Goal: Information Seeking & Learning: Learn about a topic

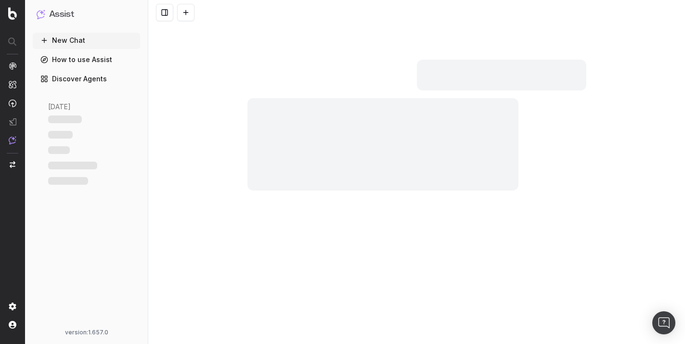
scroll to position [5889, 0]
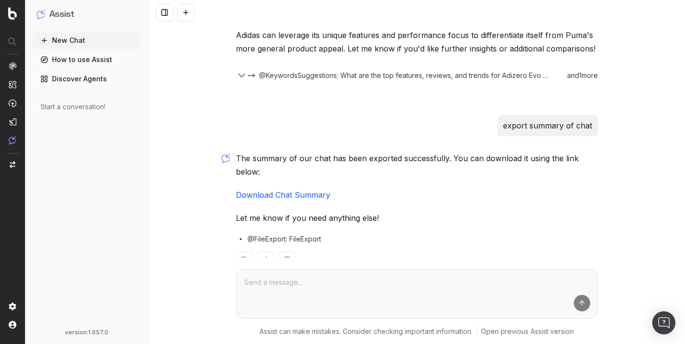
click at [290, 190] on link "Download Chat Summary" at bounding box center [283, 195] width 94 height 10
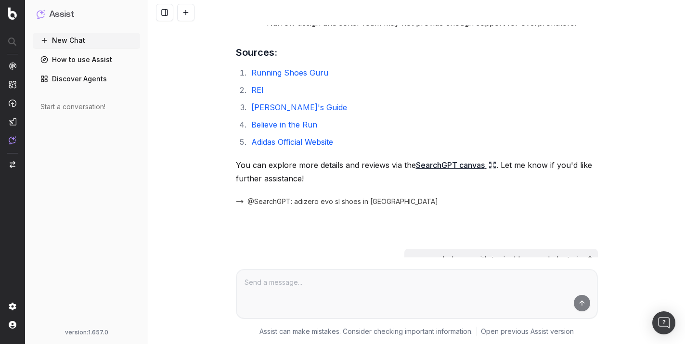
scroll to position [1849, 0]
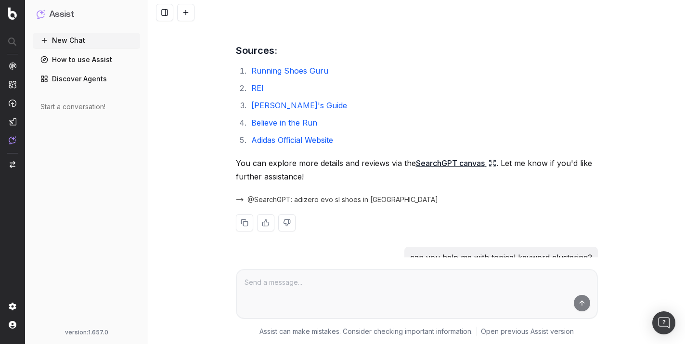
click at [429, 156] on link "SearchGPT canvas" at bounding box center [456, 162] width 80 height 13
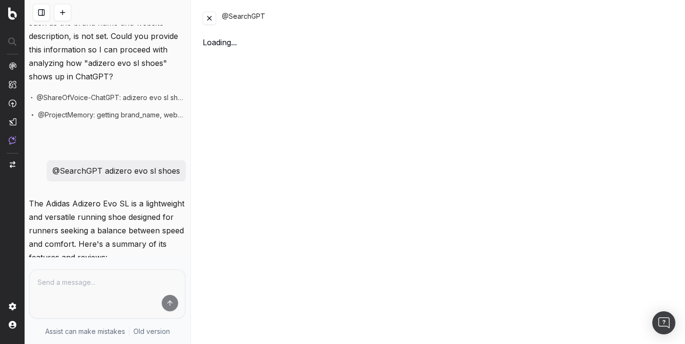
scroll to position [2697, 0]
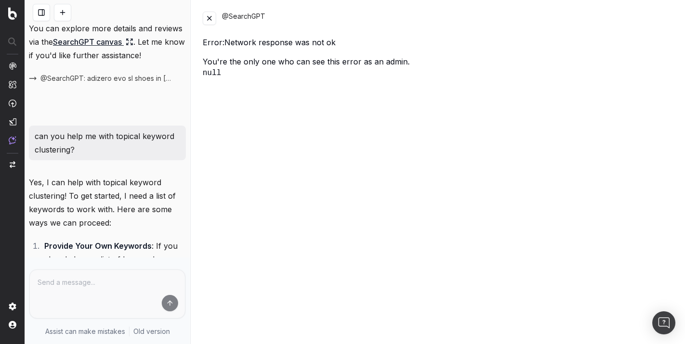
click at [212, 20] on button at bounding box center [209, 18] width 13 height 13
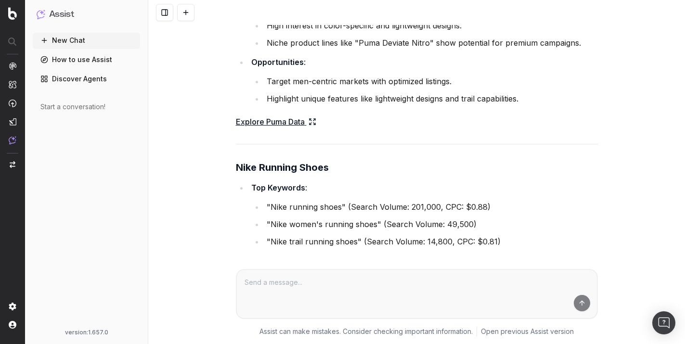
scroll to position [4173, 0]
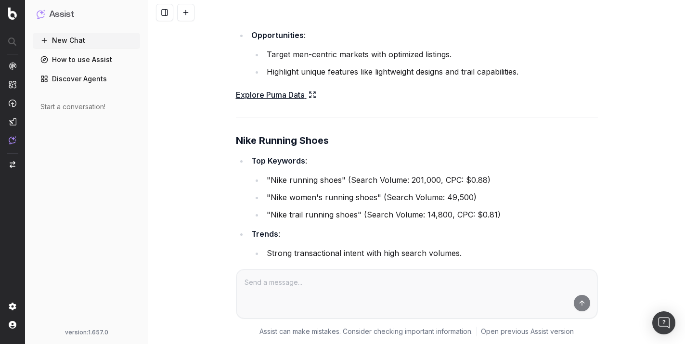
click at [262, 88] on link "Explore Puma Data" at bounding box center [276, 94] width 80 height 13
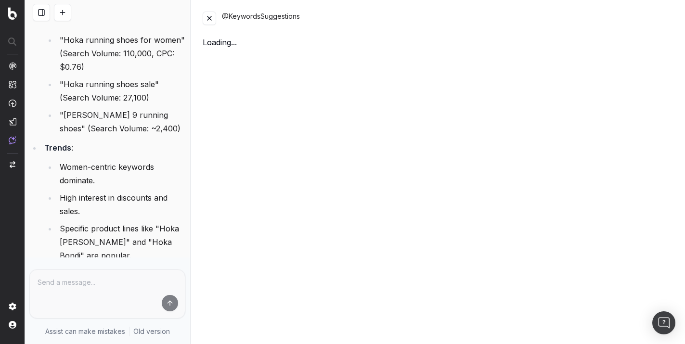
scroll to position [5745, 0]
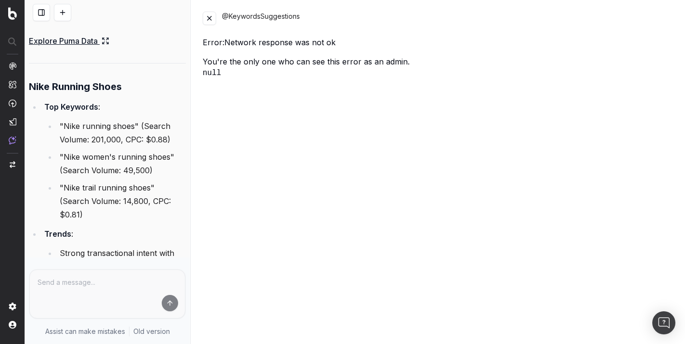
click at [209, 22] on button at bounding box center [209, 18] width 13 height 13
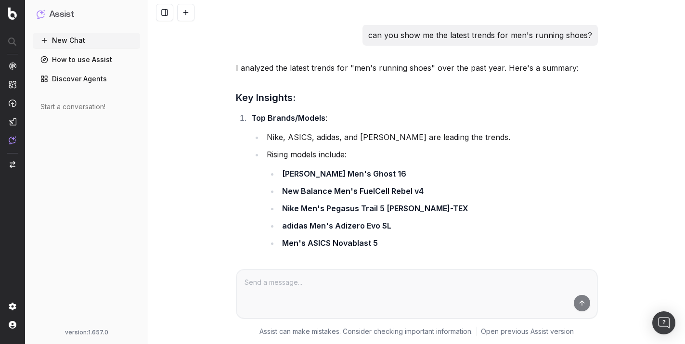
scroll to position [0, 0]
drag, startPoint x: 369, startPoint y: 35, endPoint x: 596, endPoint y: 30, distance: 226.2
copy p "can you show me the latest trends for men's running shoes?"
click at [85, 106] on div "Start a conversation!" at bounding box center [86, 107] width 92 height 10
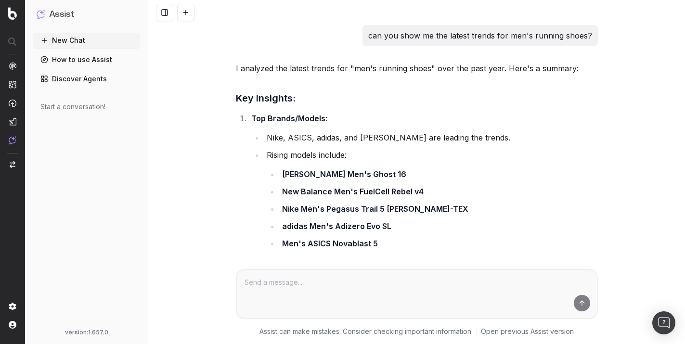
click at [189, 140] on div "can you show me the latest trends for men's running shoes? I analyzed the lates…" at bounding box center [416, 172] width 536 height 344
click at [49, 107] on div "Start a conversation!" at bounding box center [86, 107] width 92 height 10
click at [51, 39] on button "New Chat" at bounding box center [86, 40] width 107 height 15
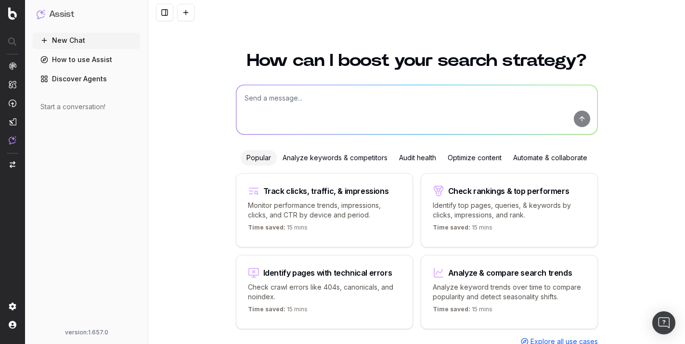
click at [256, 103] on textarea at bounding box center [416, 109] width 361 height 49
paste textarea "can you show me the latest trends for men's running shoes?"
type textarea "can you show me the latest trends for men's running shoes?"
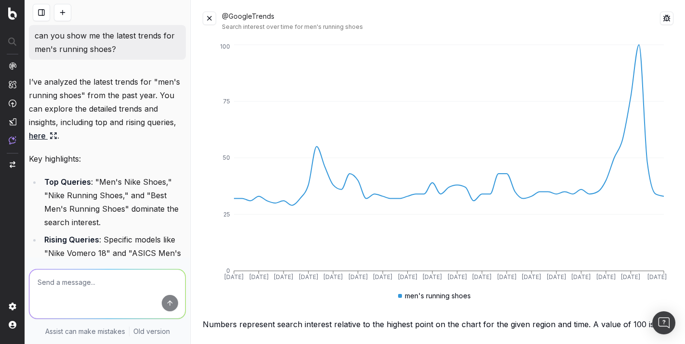
click at [208, 17] on button at bounding box center [209, 18] width 13 height 13
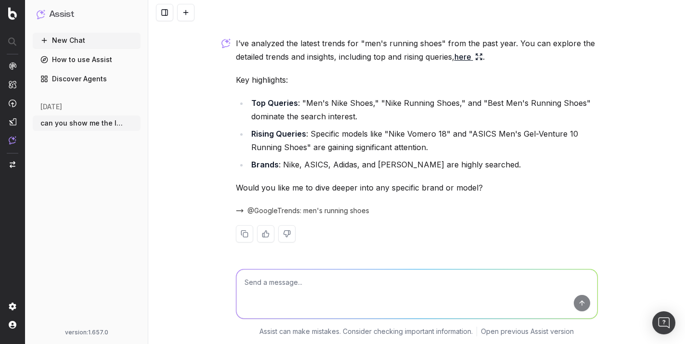
scroll to position [25, 0]
click at [295, 211] on span "@GoogleTrends: men's running shoes" at bounding box center [308, 210] width 122 height 10
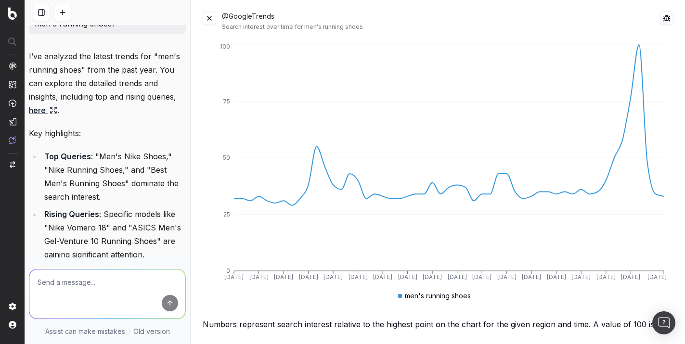
click at [210, 13] on button at bounding box center [209, 18] width 13 height 13
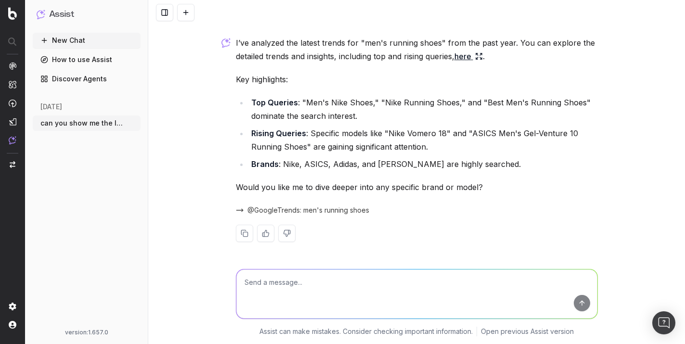
click at [309, 281] on textarea at bounding box center [416, 293] width 361 height 49
type textarea "export chat"
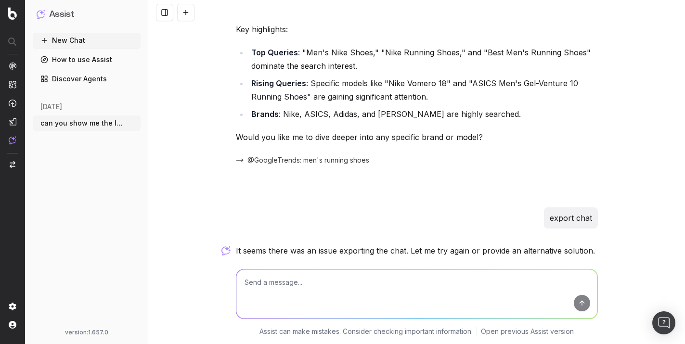
scroll to position [149, 0]
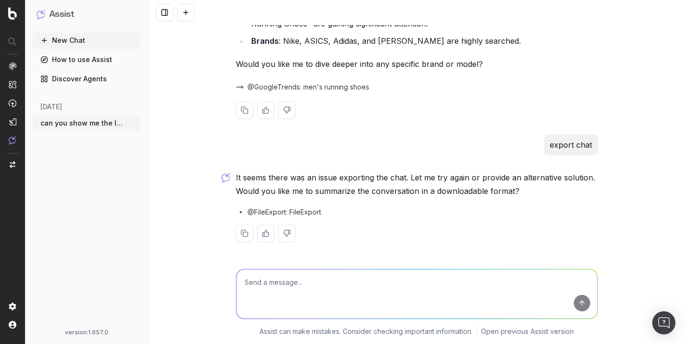
click at [266, 88] on span "@GoogleTrends: men's running shoes" at bounding box center [308, 87] width 122 height 10
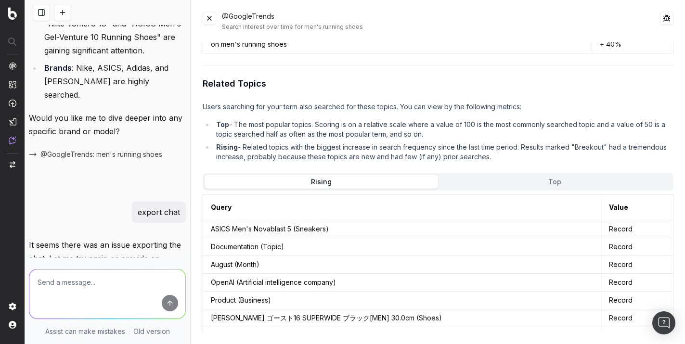
scroll to position [712, 0]
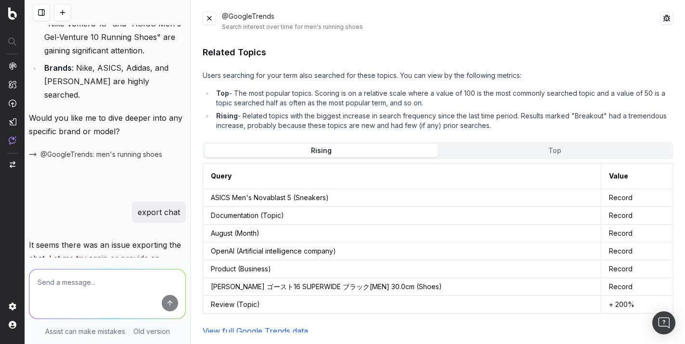
click at [281, 326] on link "View full Google Trends data" at bounding box center [255, 331] width 105 height 10
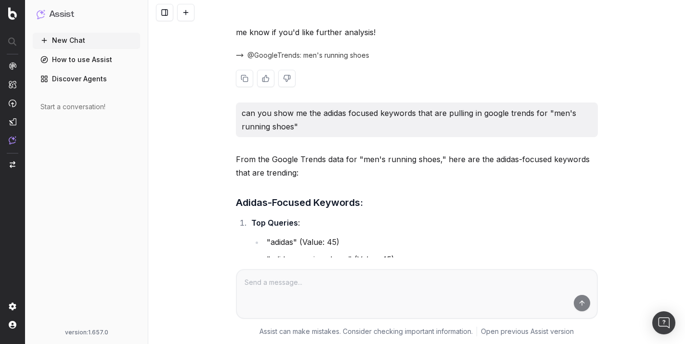
scroll to position [452, 0]
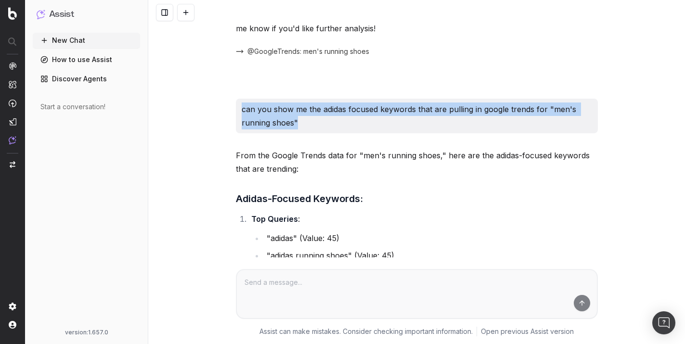
drag, startPoint x: 239, startPoint y: 107, endPoint x: 293, endPoint y: 121, distance: 56.1
click at [293, 121] on p "can you show me the adidas focused keywords that are pulling in google trends f…" at bounding box center [417, 115] width 350 height 27
copy p "can you show me the adidas focused keywords that are pulling in google trends f…"
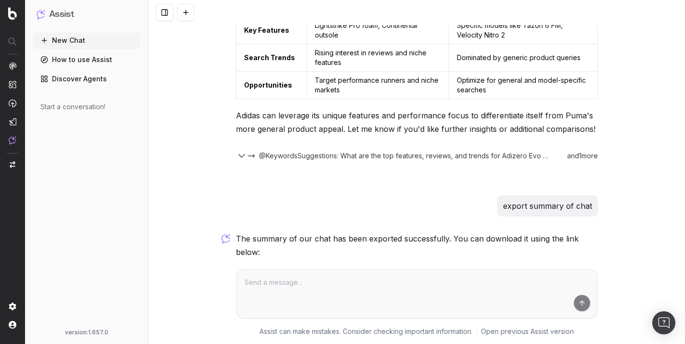
scroll to position [5889, 0]
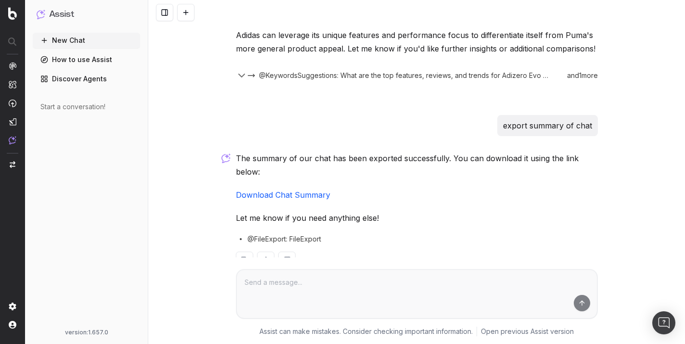
click at [85, 79] on link "Discover Agents" at bounding box center [86, 78] width 107 height 15
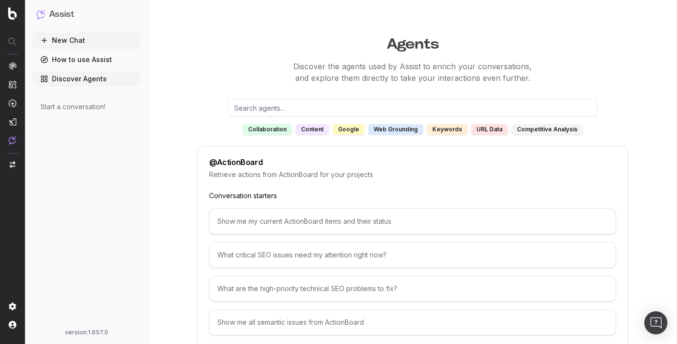
click at [255, 107] on input "text" at bounding box center [412, 107] width 369 height 17
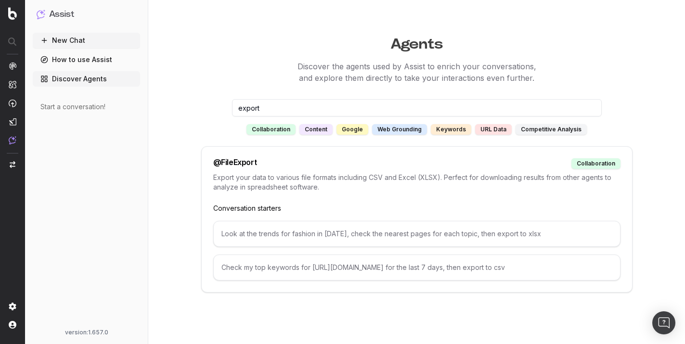
type input "export"
